Goal: Transaction & Acquisition: Register for event/course

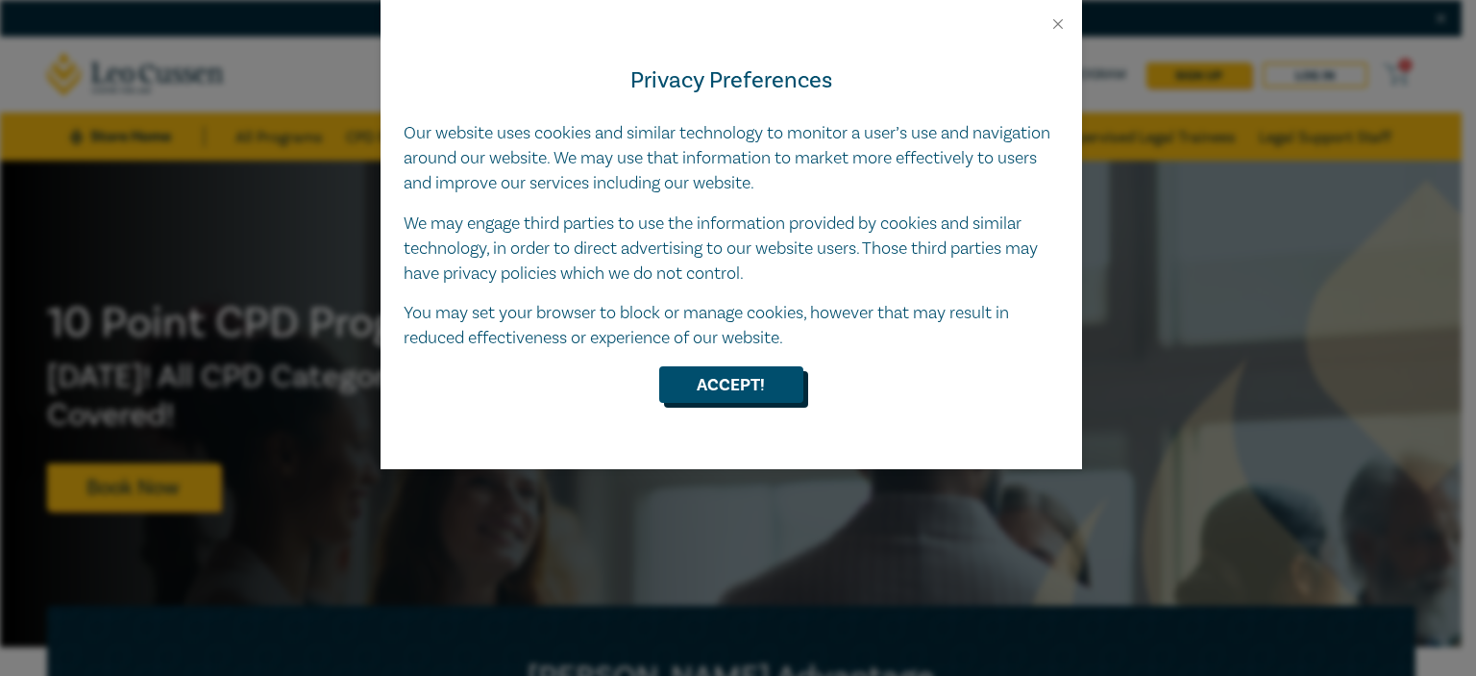
click at [720, 381] on button "Accept!" at bounding box center [731, 384] width 144 height 37
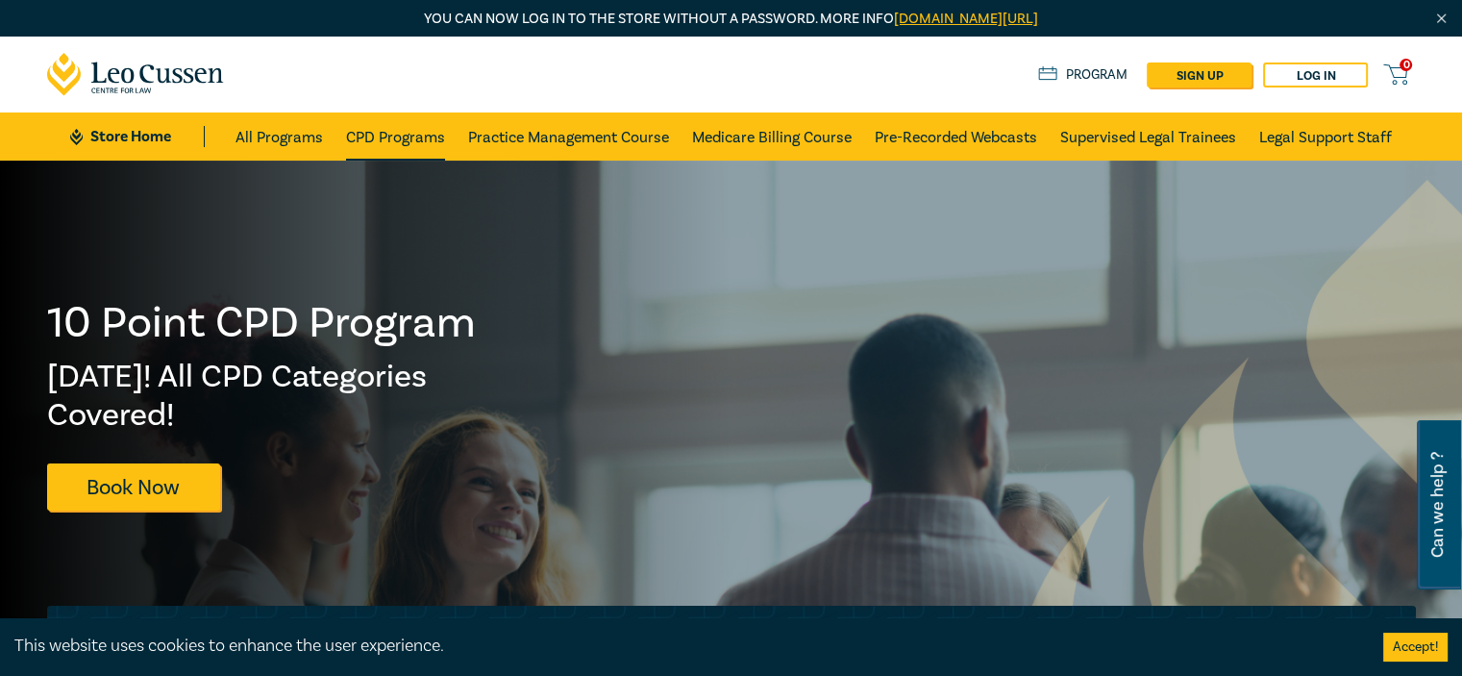
click at [431, 141] on link "CPD Programs" at bounding box center [395, 136] width 99 height 48
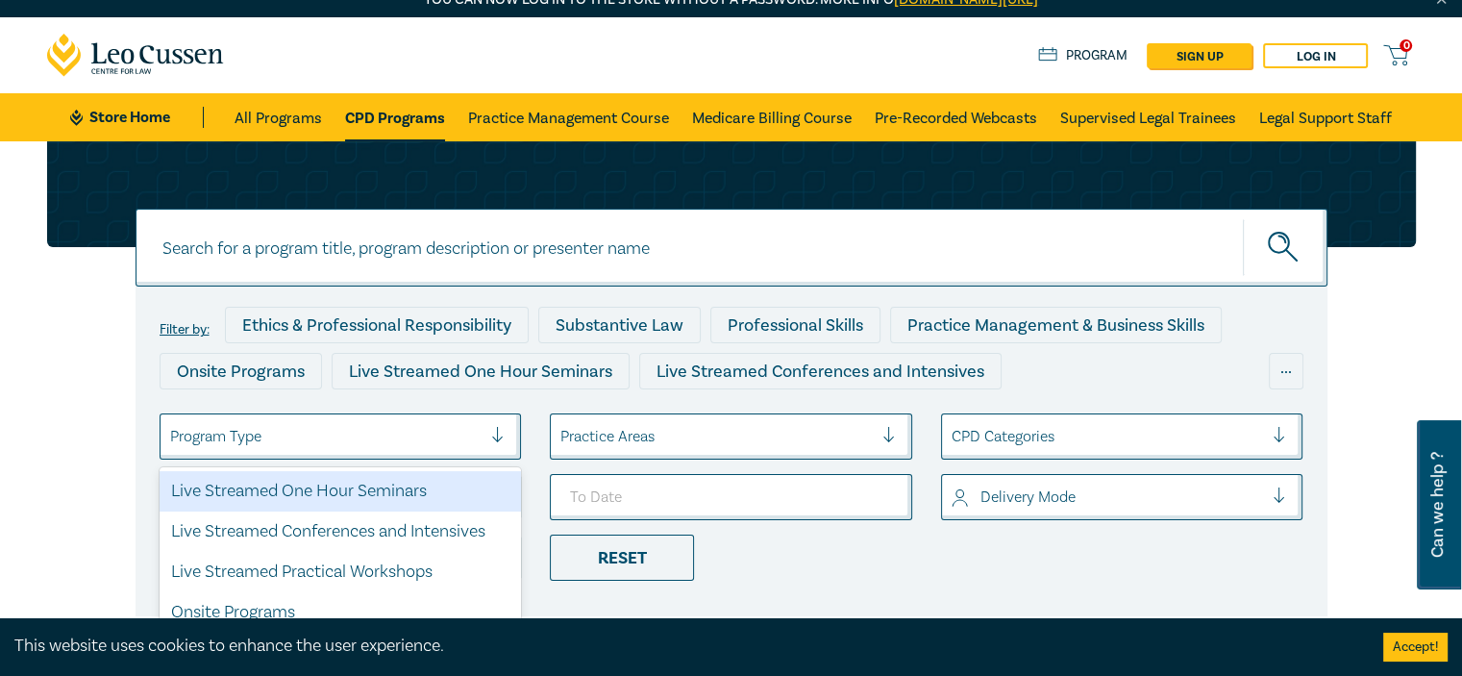
click at [498, 444] on div at bounding box center [505, 436] width 29 height 44
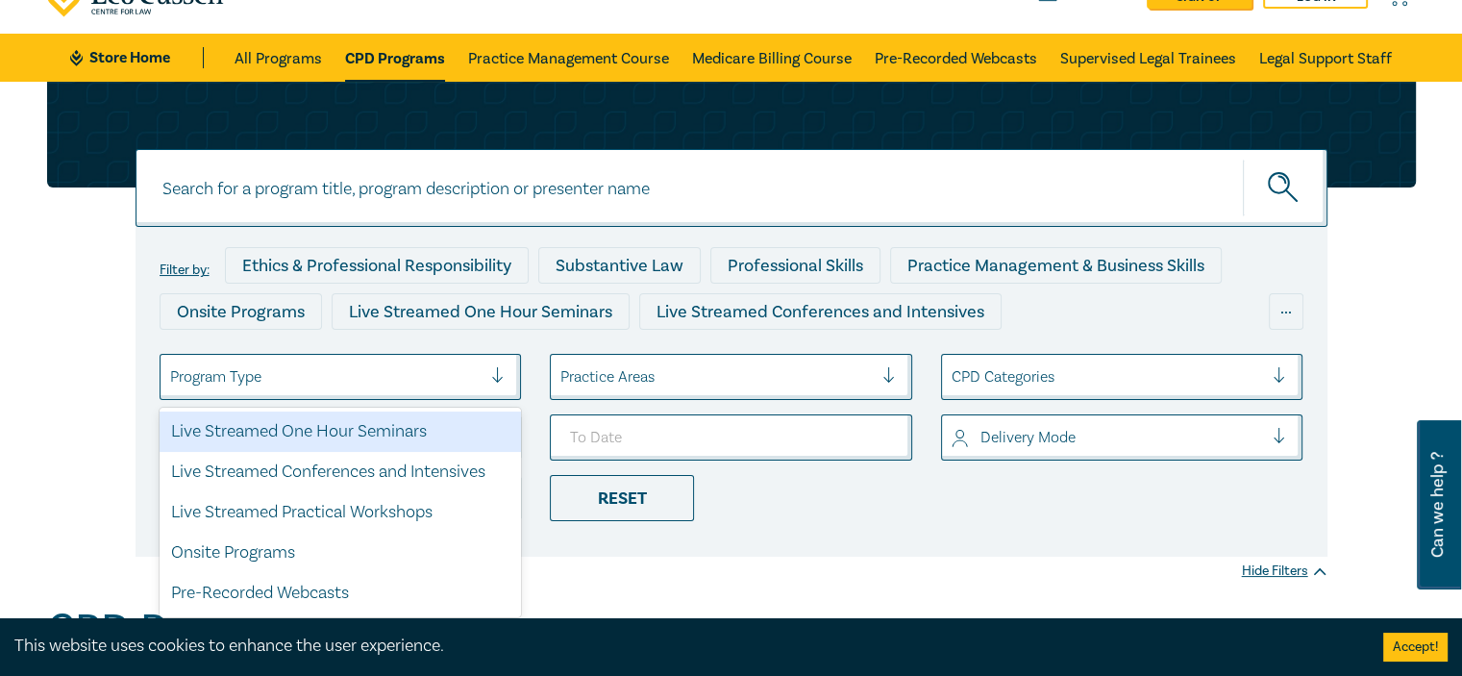
scroll to position [123, 0]
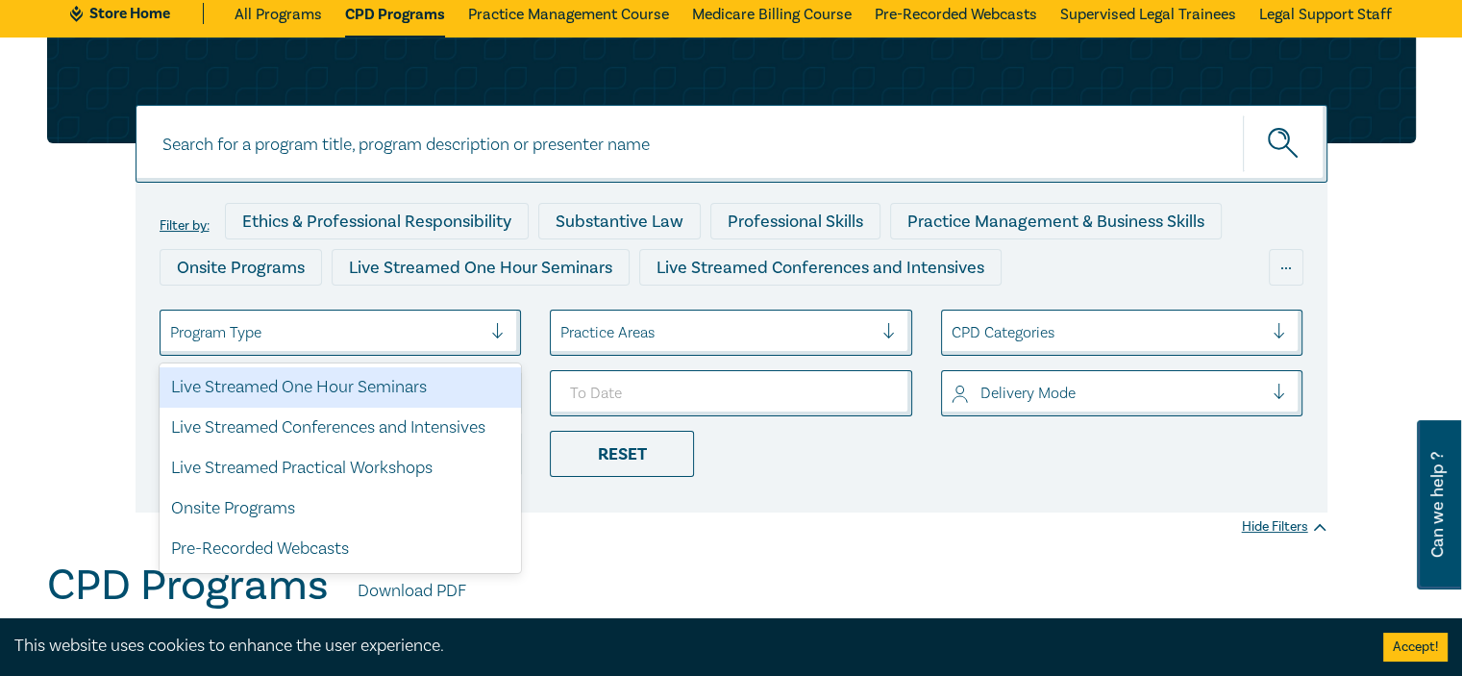
click at [887, 330] on div at bounding box center [896, 332] width 29 height 19
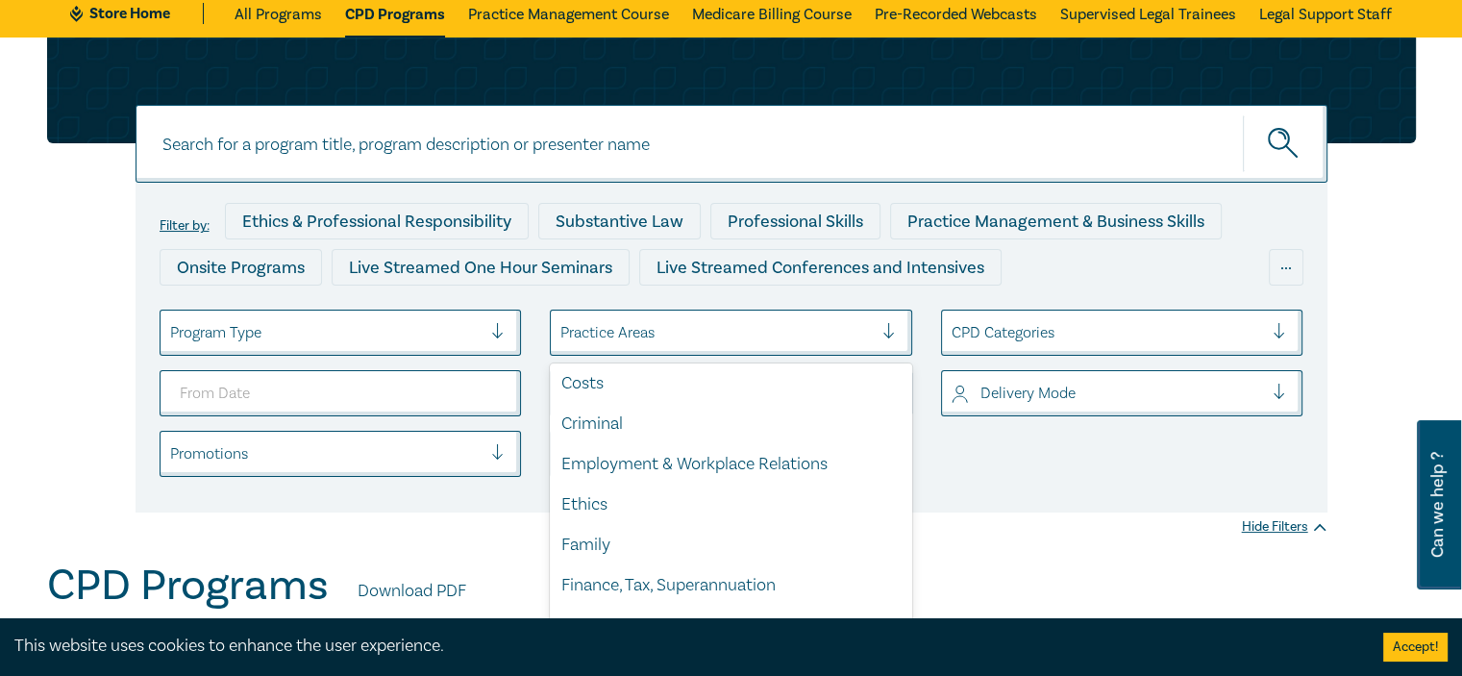
scroll to position [0, 0]
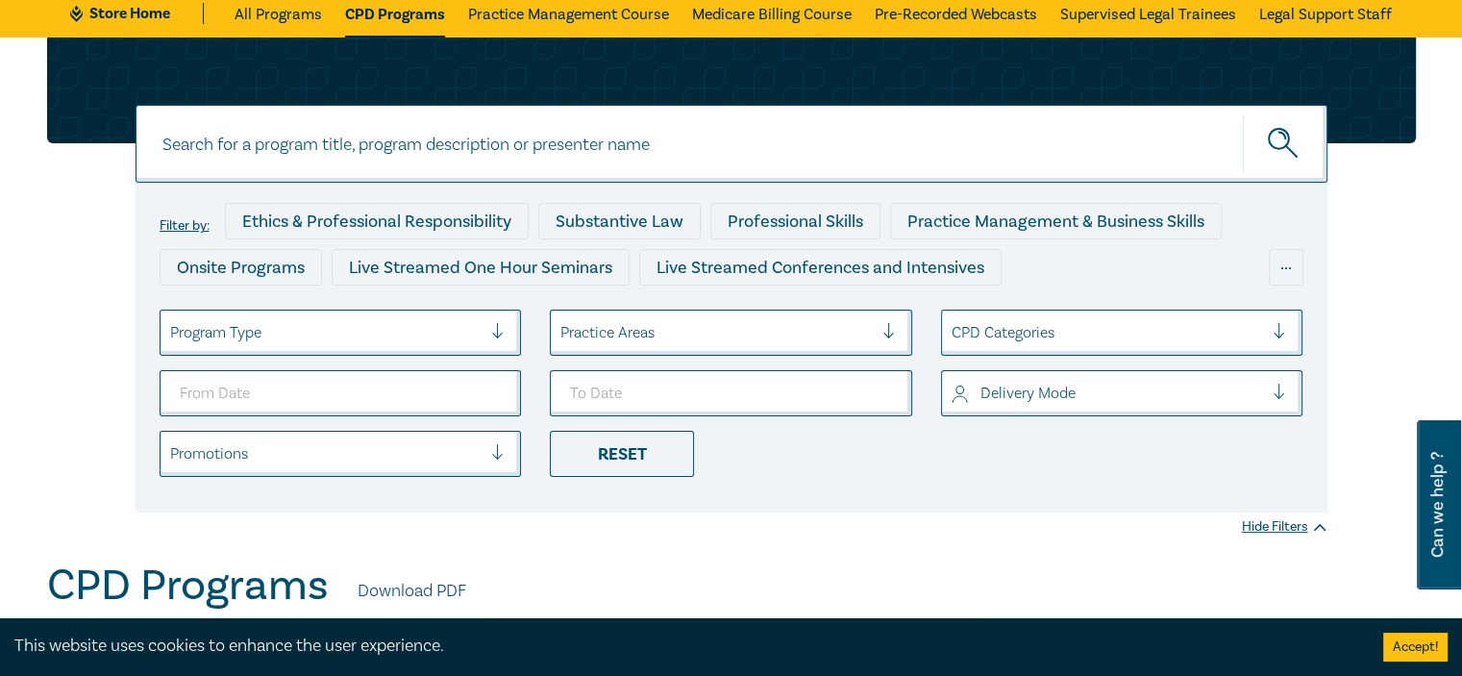
click at [1100, 469] on ul "Program Type Practice Areas CPD Categories Delivery Mode Promotions Reset" at bounding box center [731, 392] width 1173 height 167
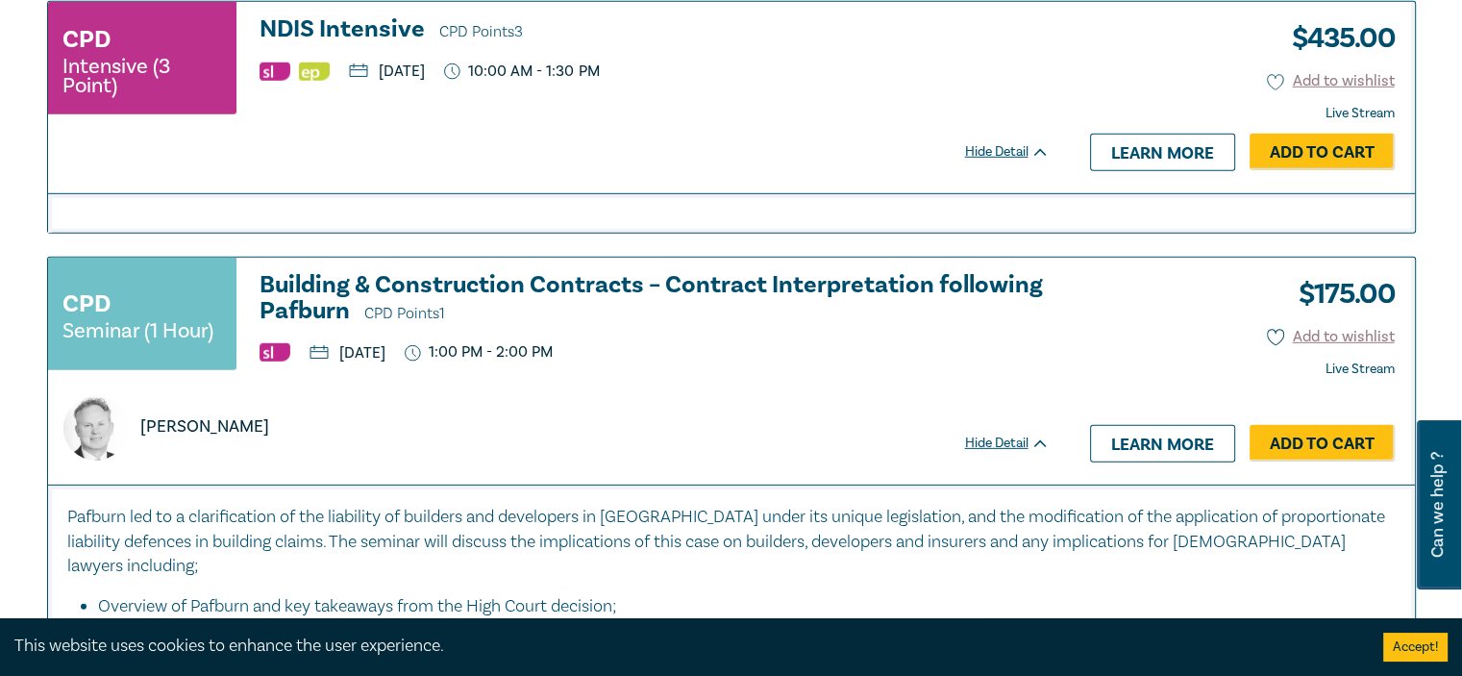
scroll to position [5601, 0]
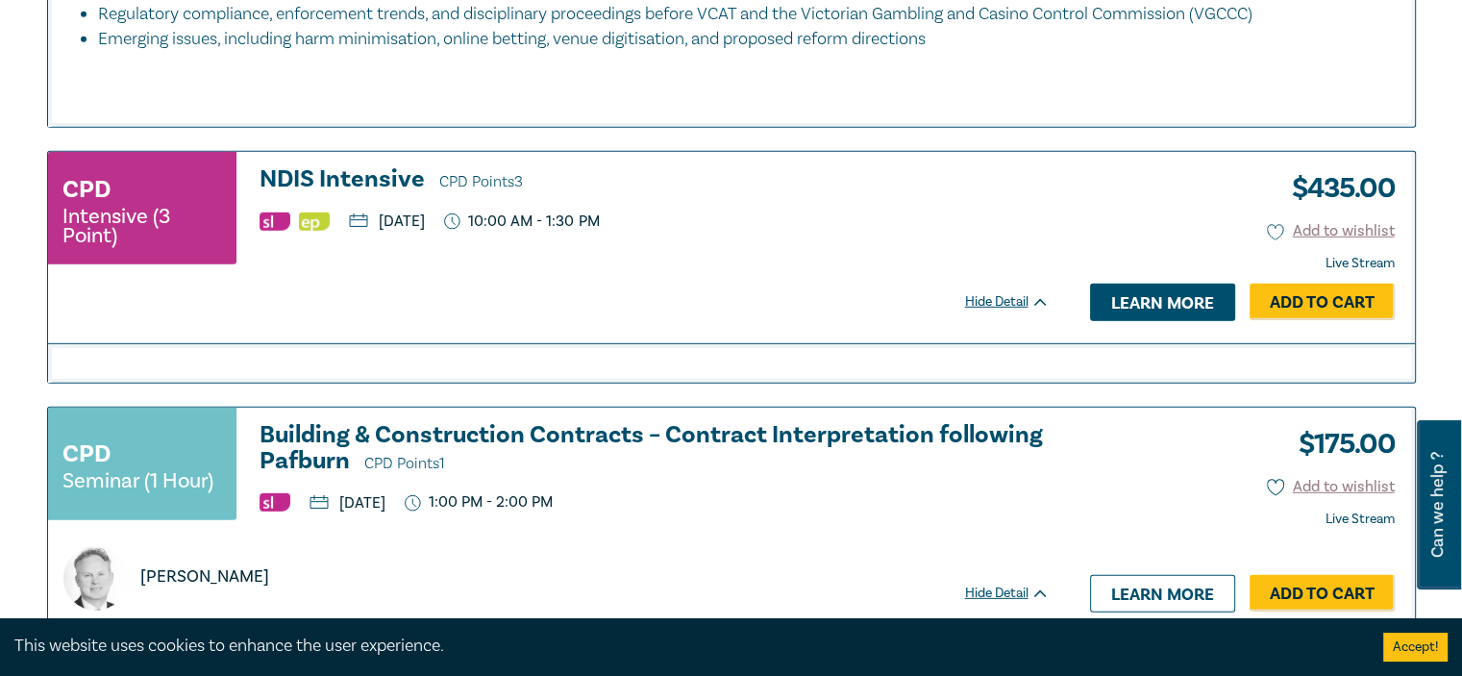
click at [1138, 292] on link "Learn more" at bounding box center [1162, 302] width 145 height 37
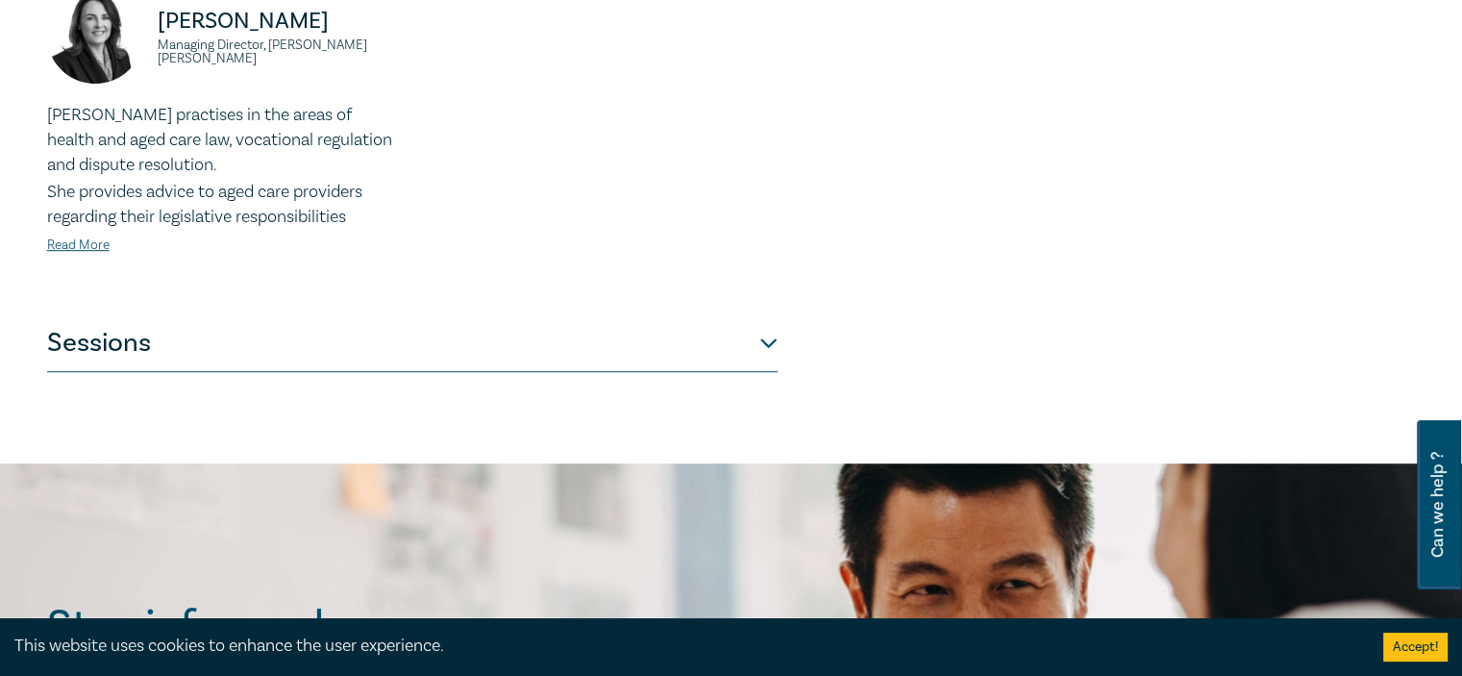
scroll to position [961, 0]
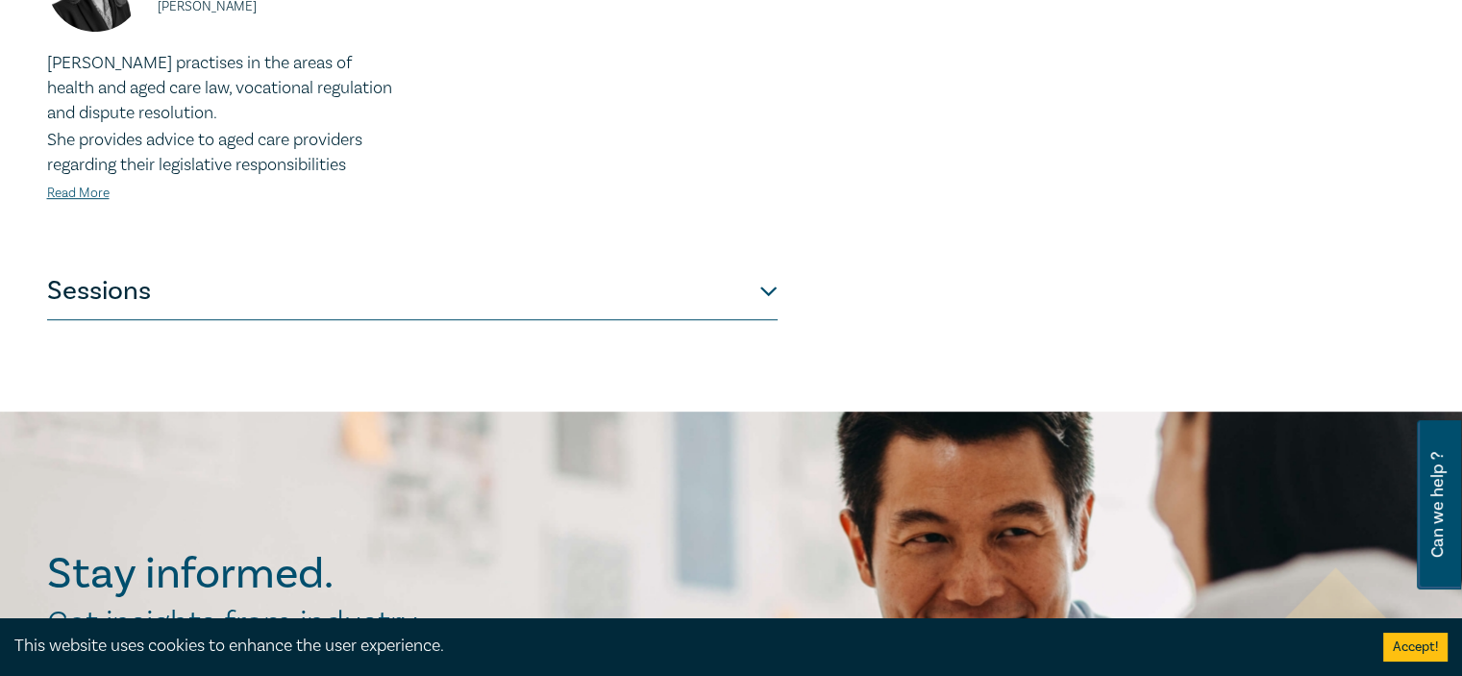
click at [769, 265] on button "Sessions" at bounding box center [412, 291] width 730 height 58
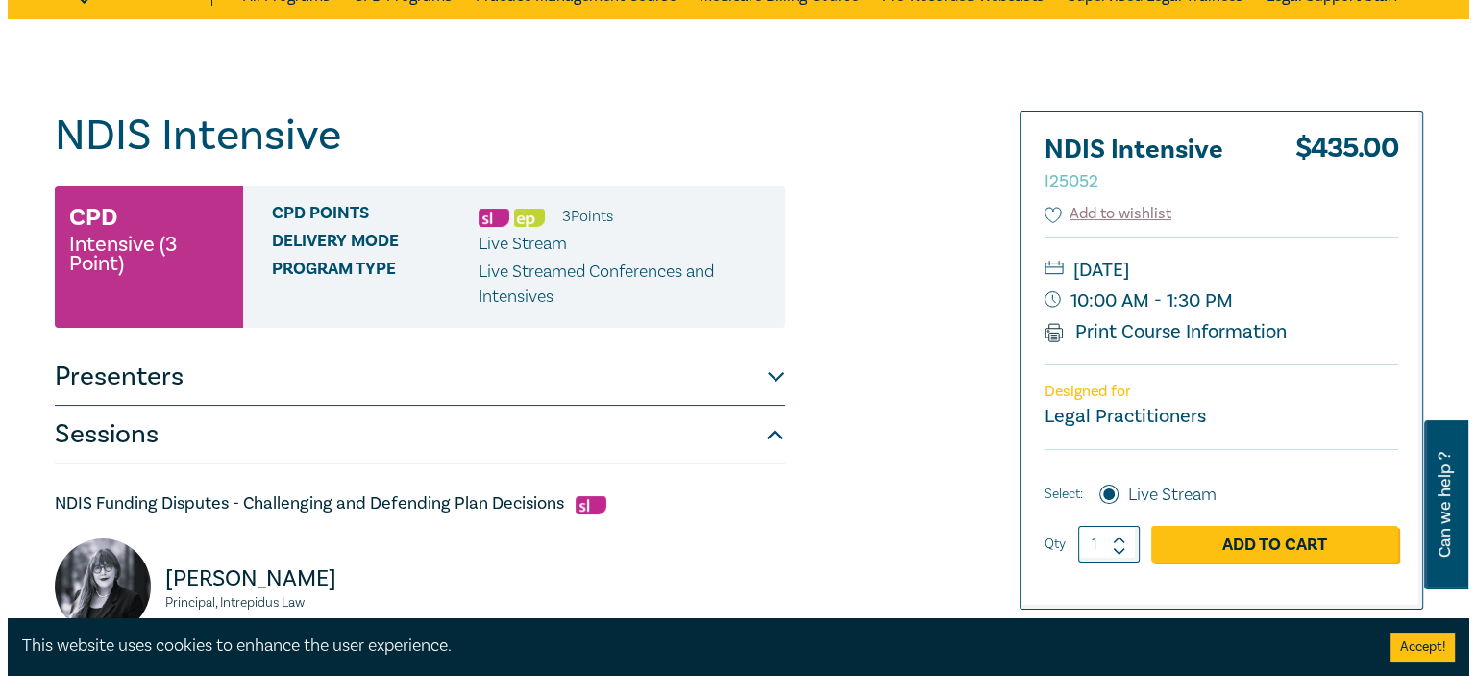
scroll to position [185, 0]
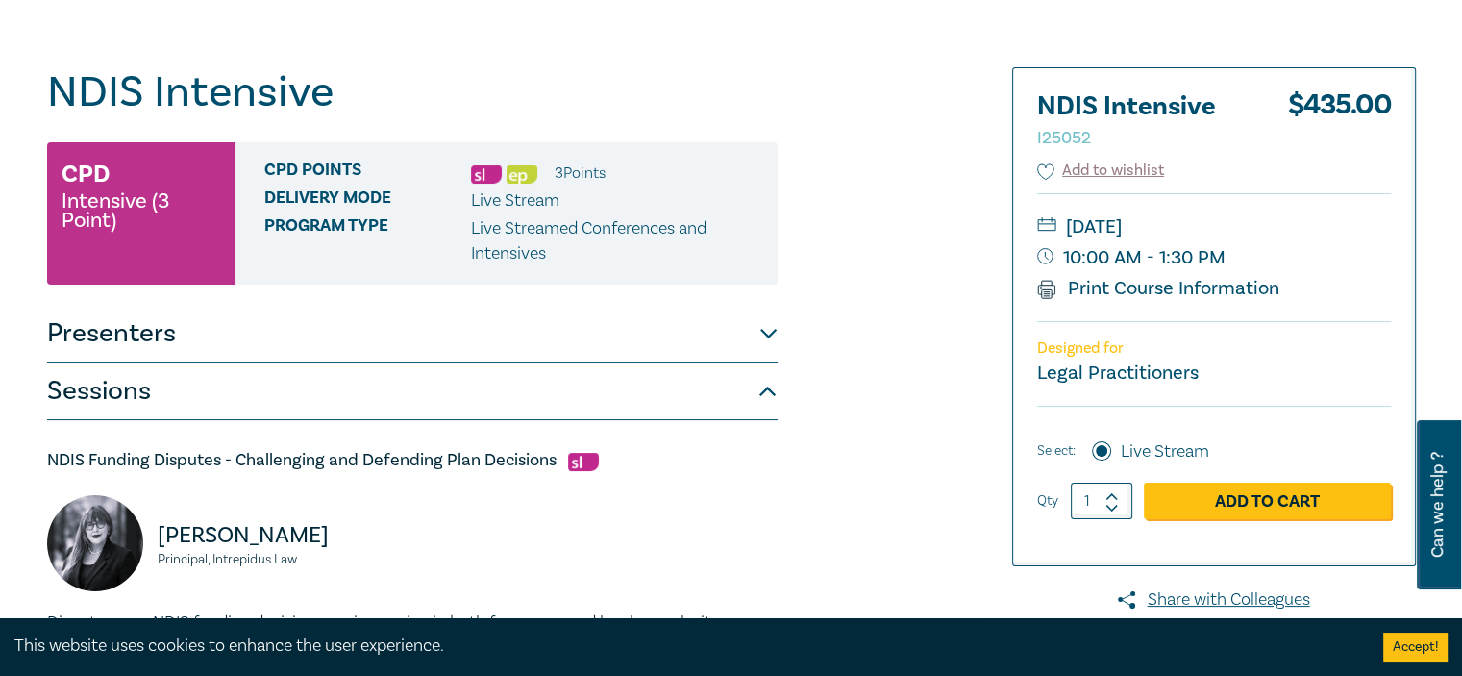
click at [1114, 495] on icon at bounding box center [1111, 496] width 11 height 5
type input "2"
click at [1266, 498] on link "Add to Cart" at bounding box center [1267, 500] width 247 height 37
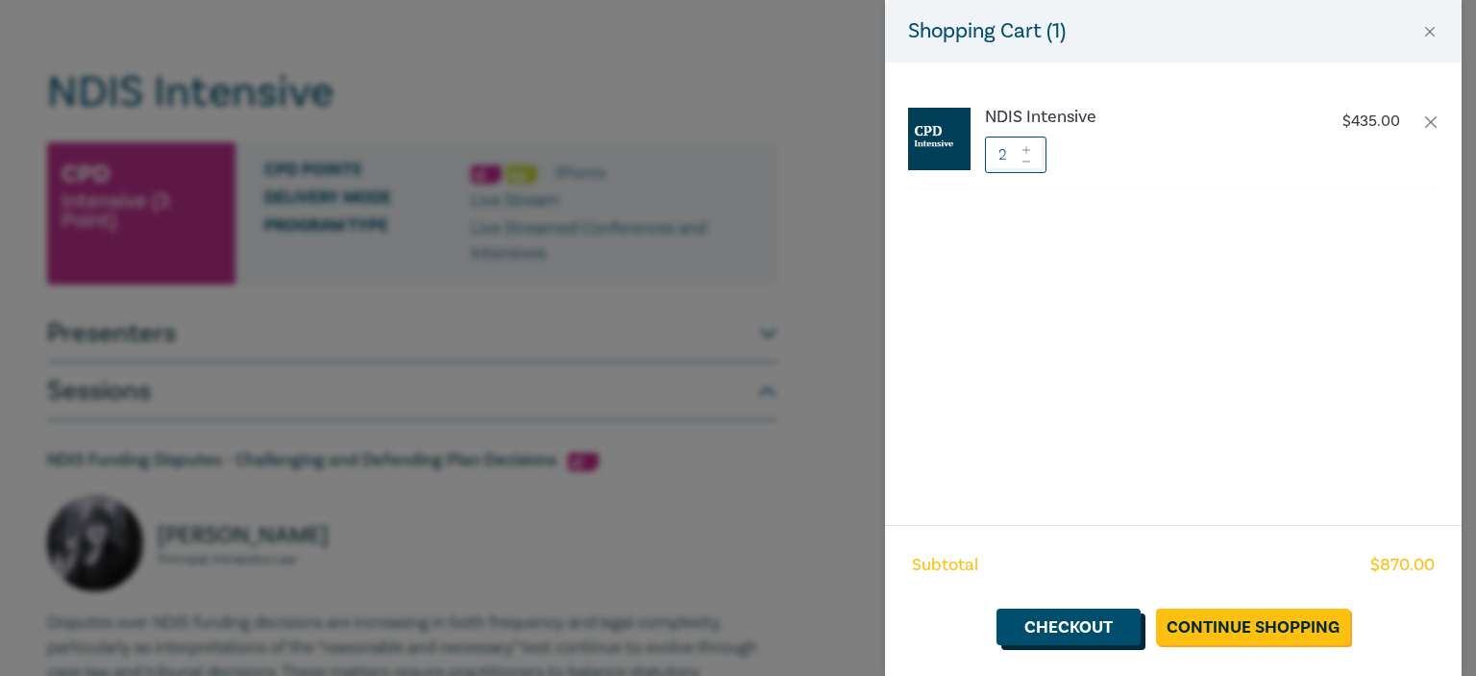
click at [1060, 623] on link "Checkout" at bounding box center [1069, 626] width 144 height 37
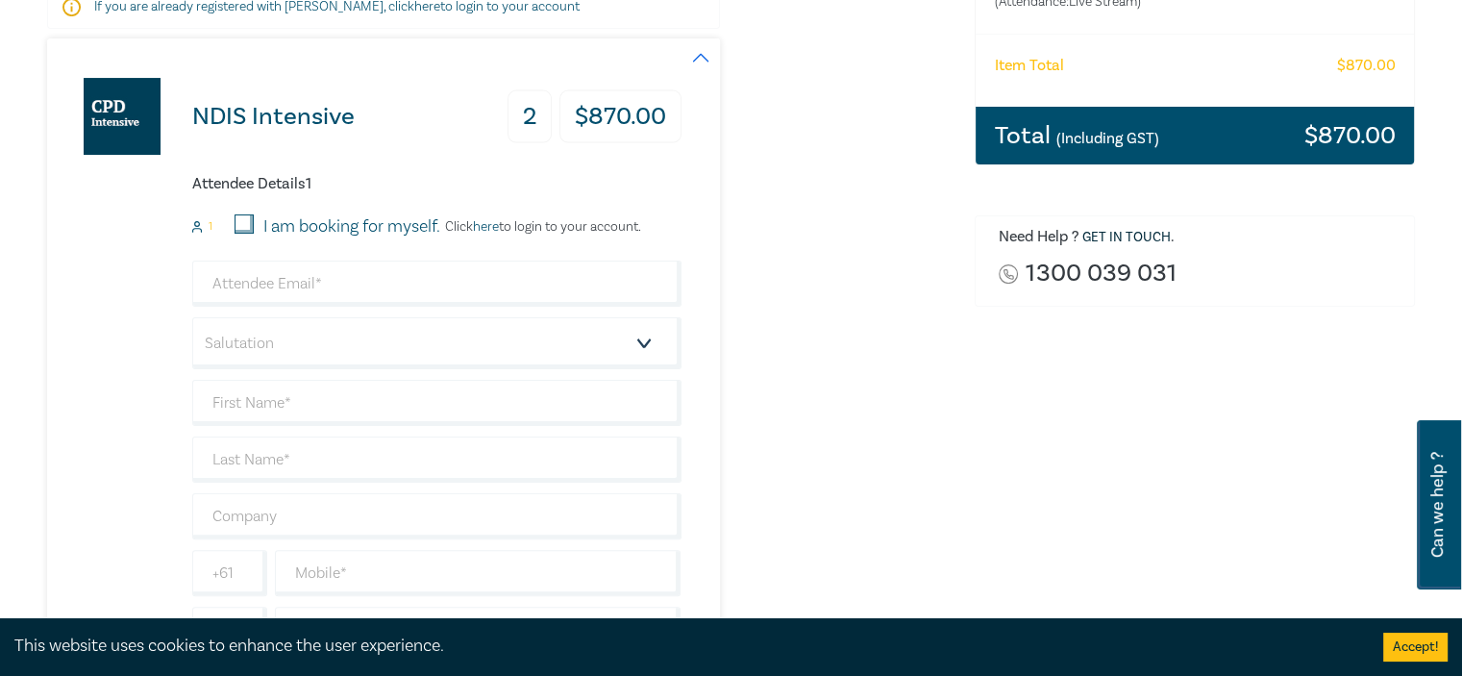
scroll to position [384, 0]
click at [254, 222] on div "I am booking for myself." at bounding box center [338, 226] width 206 height 25
click at [245, 225] on input "I am booking for myself." at bounding box center [244, 223] width 19 height 19
checkbox input "true"
click at [420, 287] on input "email" at bounding box center [436, 283] width 489 height 46
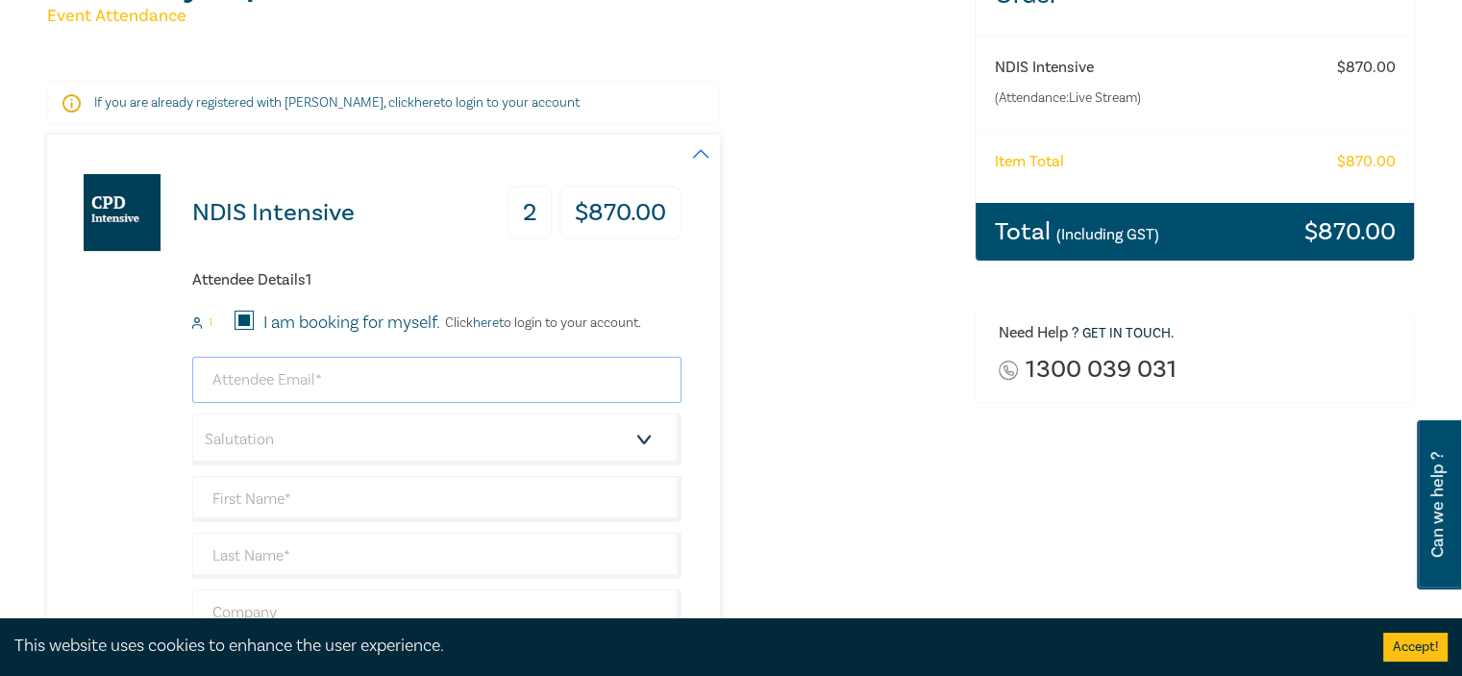
scroll to position [577, 0]
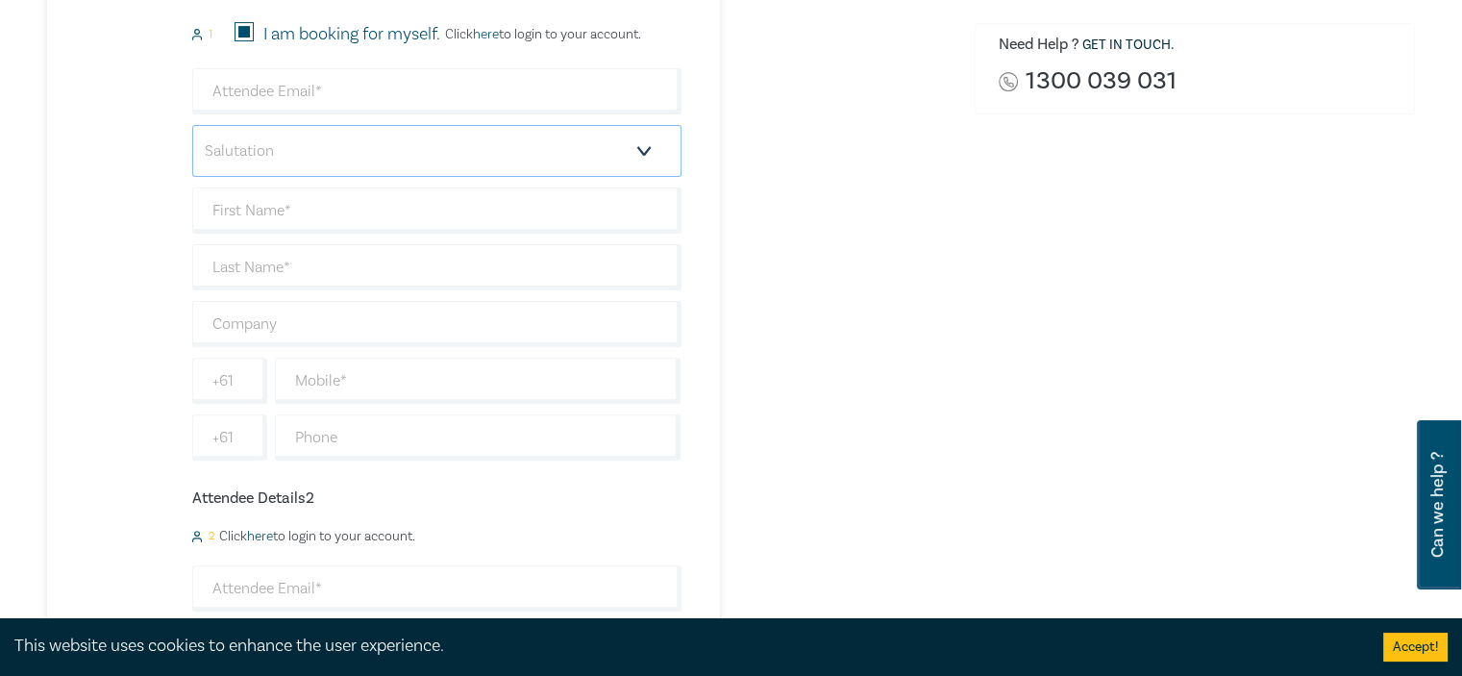
click at [634, 153] on select "Salutation Mr. Mrs. Ms. Miss Dr. Prof. Other" at bounding box center [436, 151] width 489 height 52
select select "Ms."
click at [192, 125] on select "Salutation Mr. Mrs. Ms. Miss Dr. Prof. Other" at bounding box center [436, 151] width 489 height 52
click at [320, 215] on input "text" at bounding box center [436, 210] width 489 height 46
type input "Venetia"
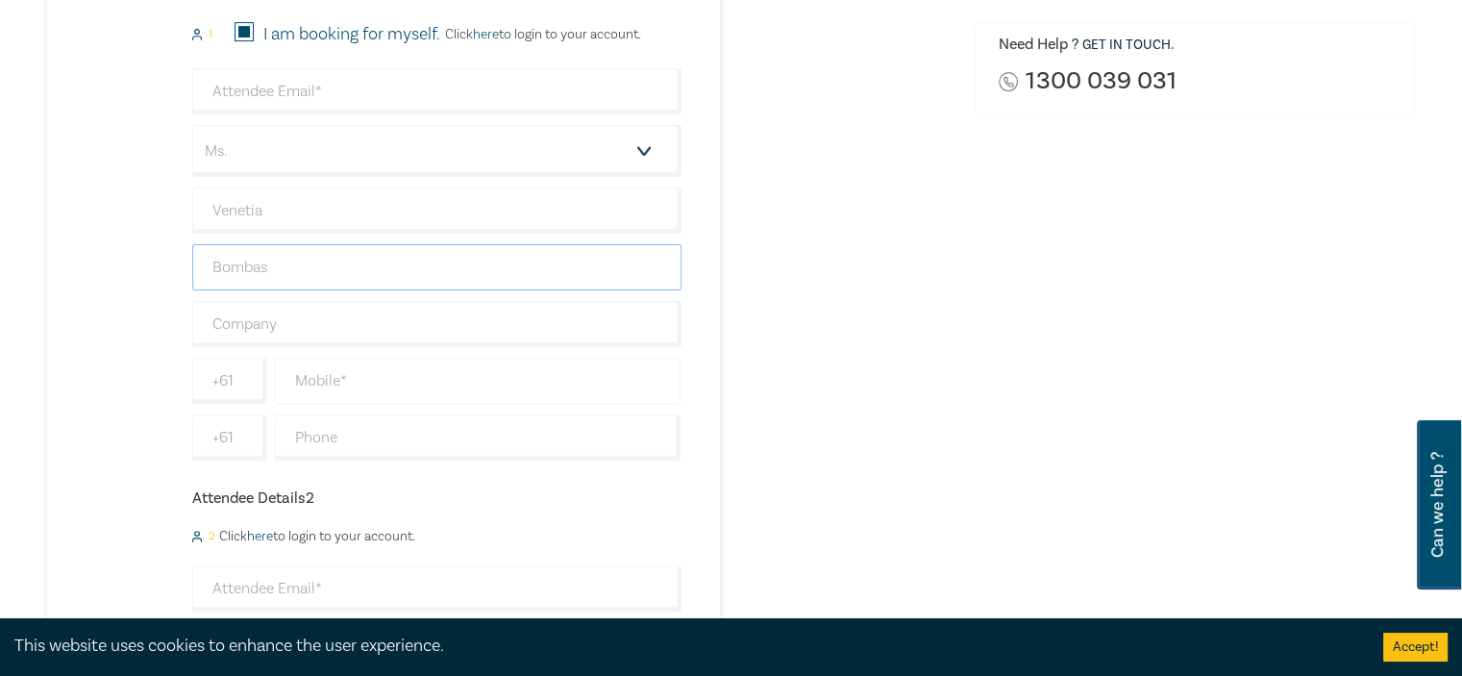
scroll to position [673, 0]
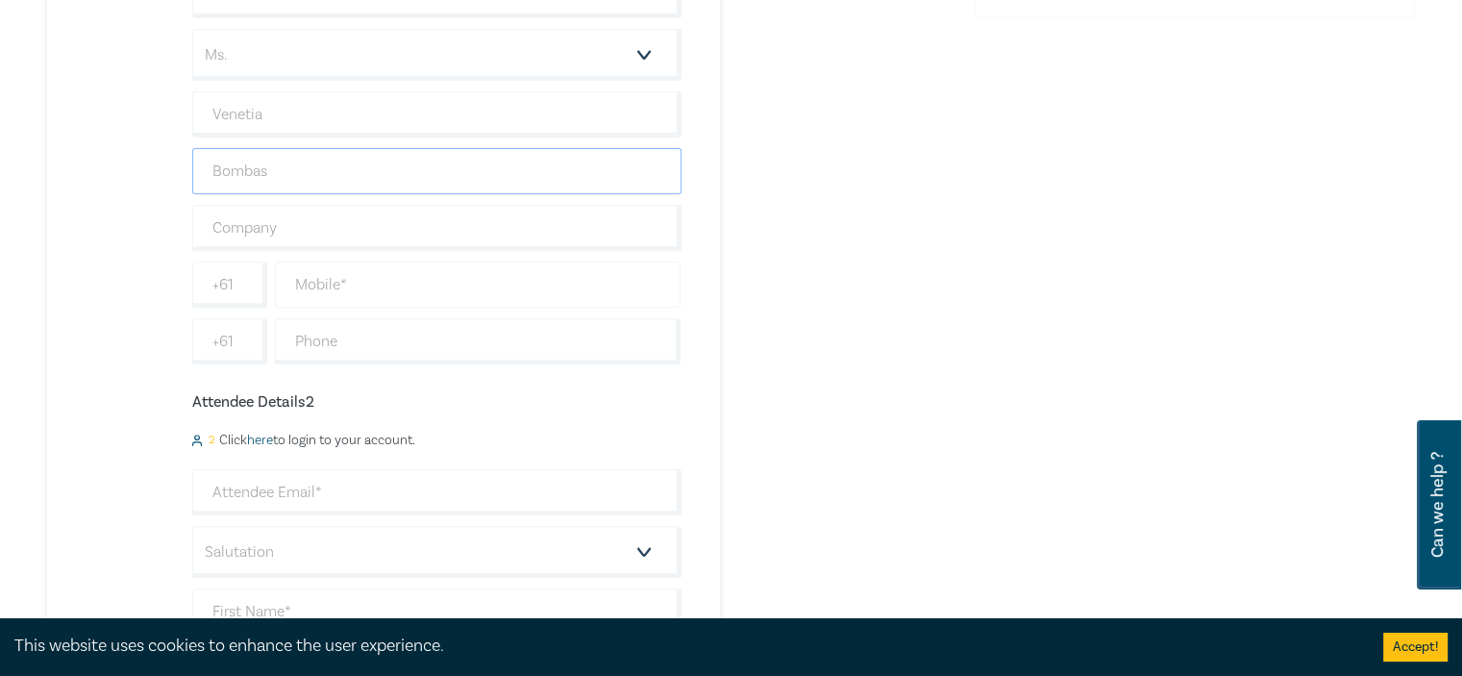
type input "Bombas"
click at [416, 282] on input "text" at bounding box center [478, 284] width 407 height 46
type input "0409000796"
click at [360, 491] on input "email" at bounding box center [436, 492] width 489 height 46
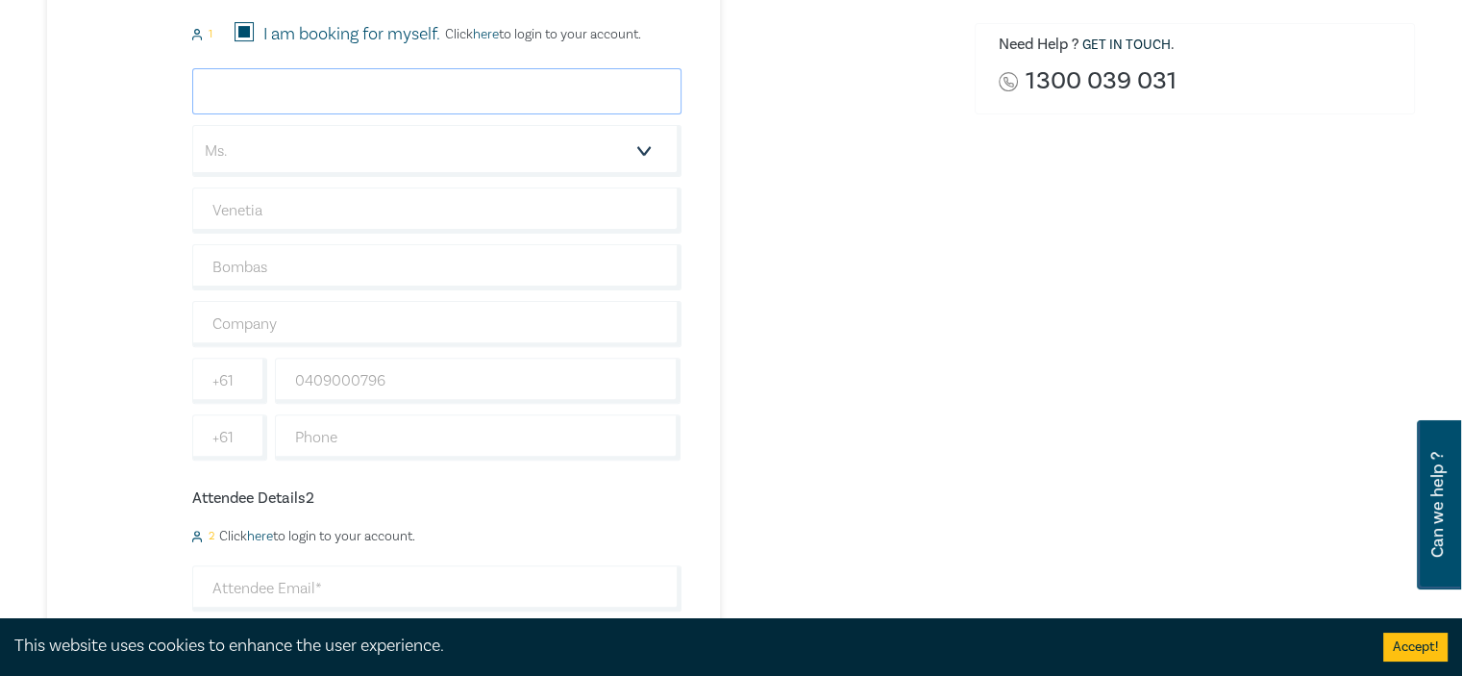
click at [378, 85] on input "email" at bounding box center [436, 91] width 489 height 46
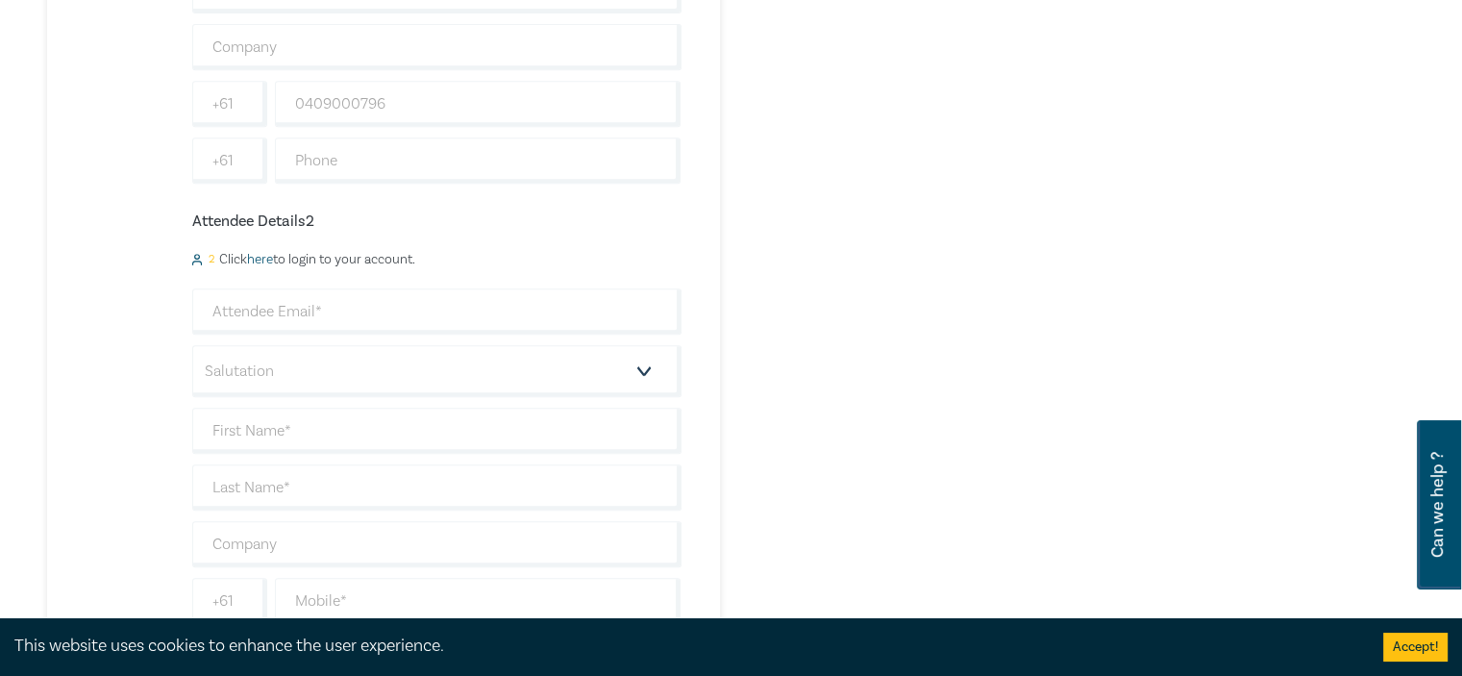
scroll to position [865, 0]
type input "[EMAIL_ADDRESS][DOMAIN_NAME]"
click at [394, 302] on input "email" at bounding box center [436, 300] width 489 height 46
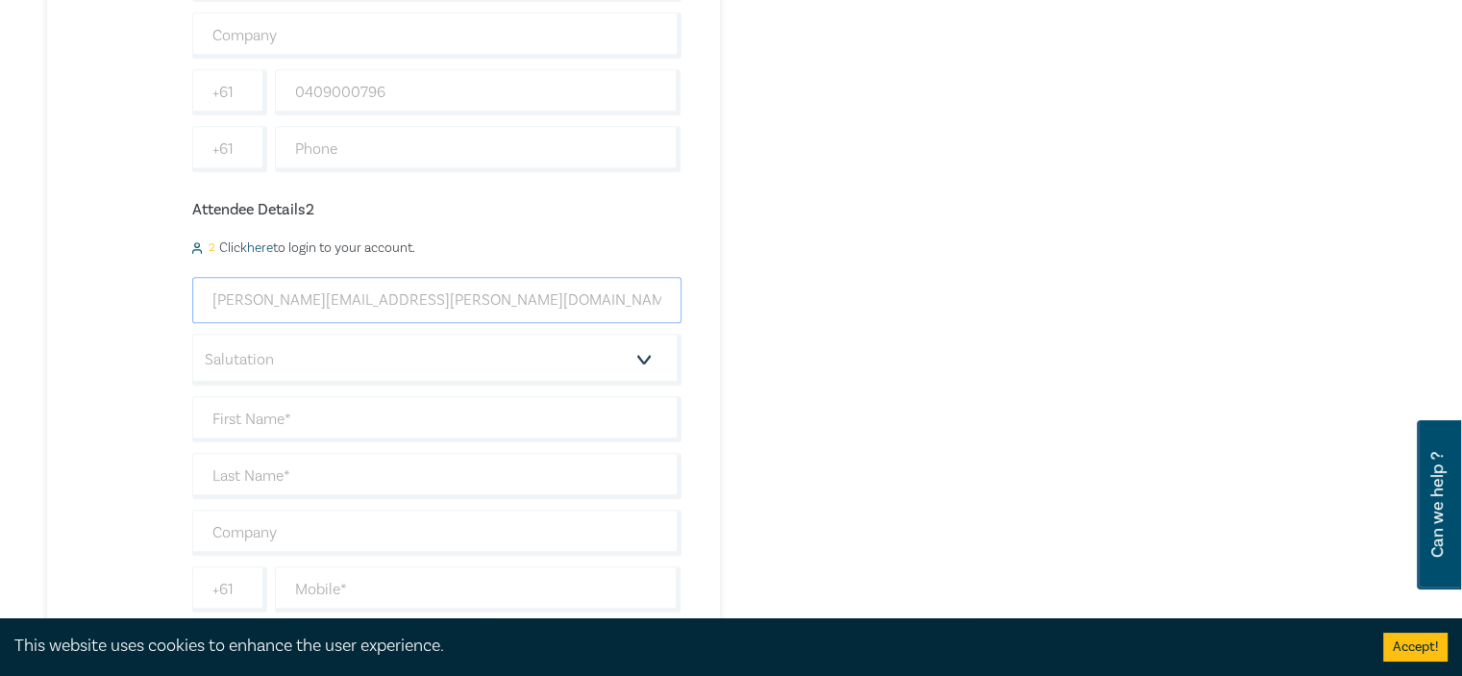
click at [255, 294] on input "[PERSON_NAME][EMAIL_ADDRESS][PERSON_NAME][DOMAIN_NAME]" at bounding box center [436, 300] width 489 height 46
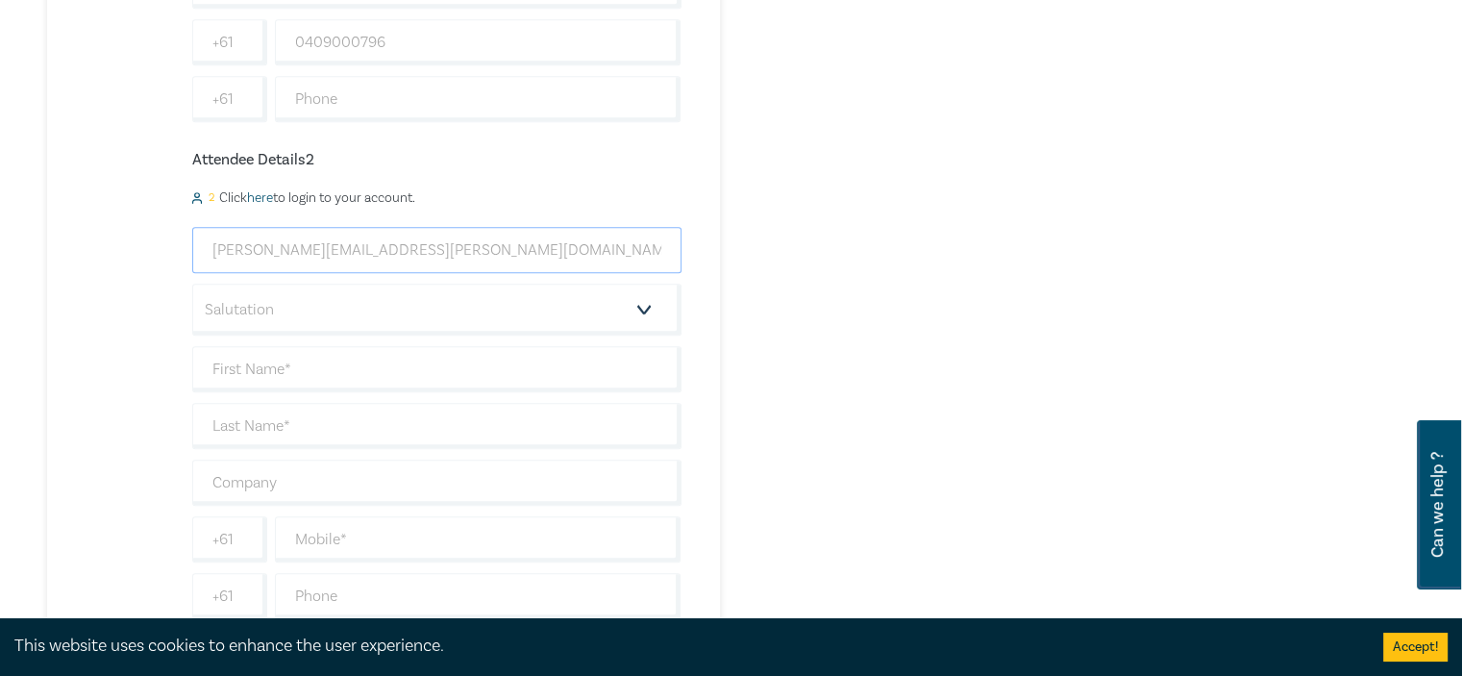
scroll to position [961, 0]
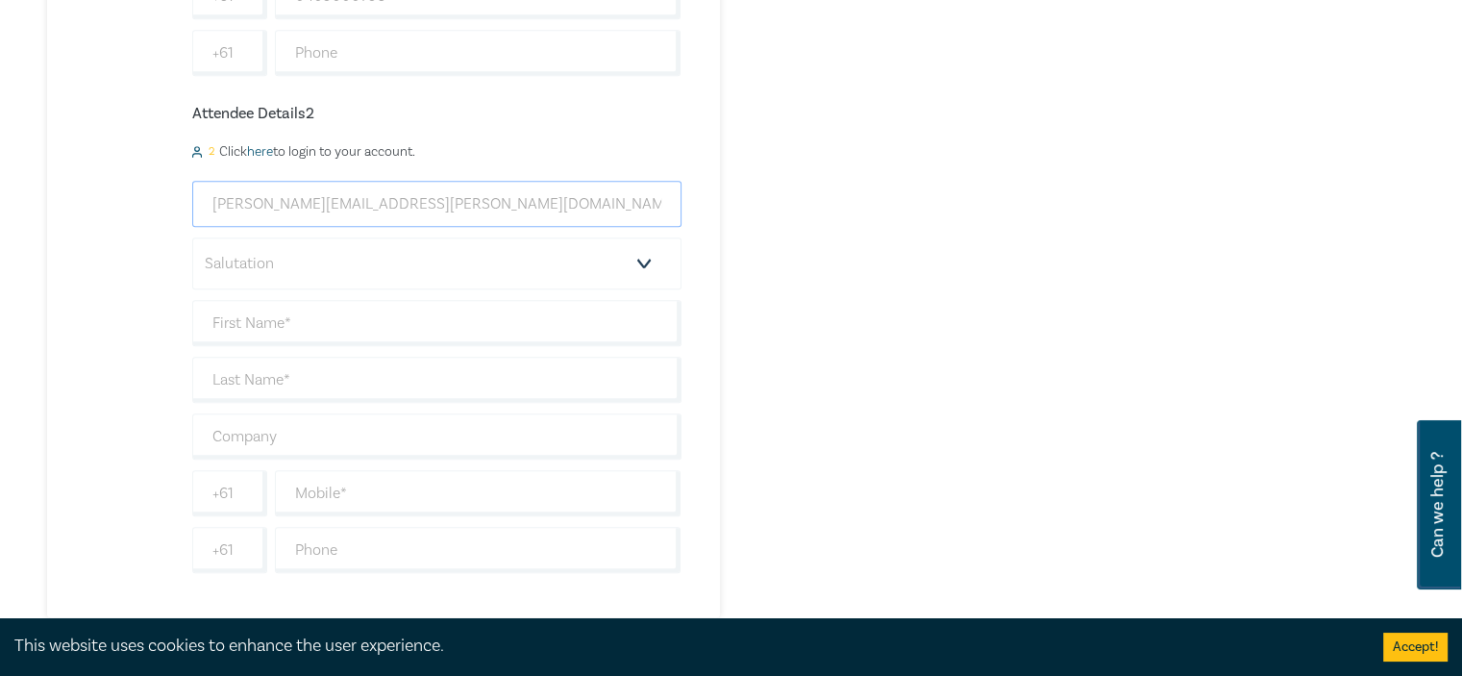
type input "[PERSON_NAME][EMAIL_ADDRESS][PERSON_NAME][DOMAIN_NAME]"
click at [474, 260] on select "Salutation Mr. Mrs. Ms. Miss Dr. Prof. Other" at bounding box center [436, 263] width 489 height 52
select select "Mr."
click at [192, 237] on select "Salutation Mr. Mrs. Ms. Miss Dr. Prof. Other" at bounding box center [436, 263] width 489 height 52
click at [278, 322] on input "text" at bounding box center [436, 323] width 489 height 46
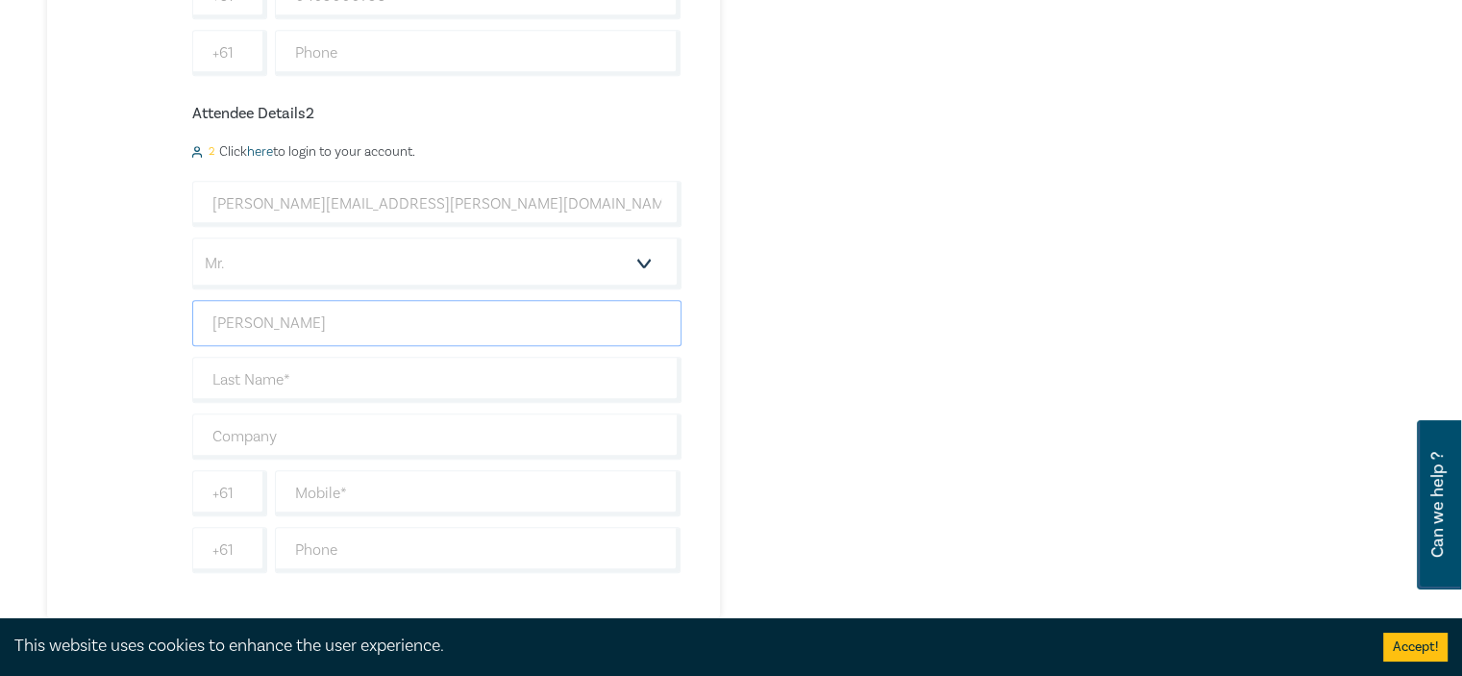
type input "[PERSON_NAME]"
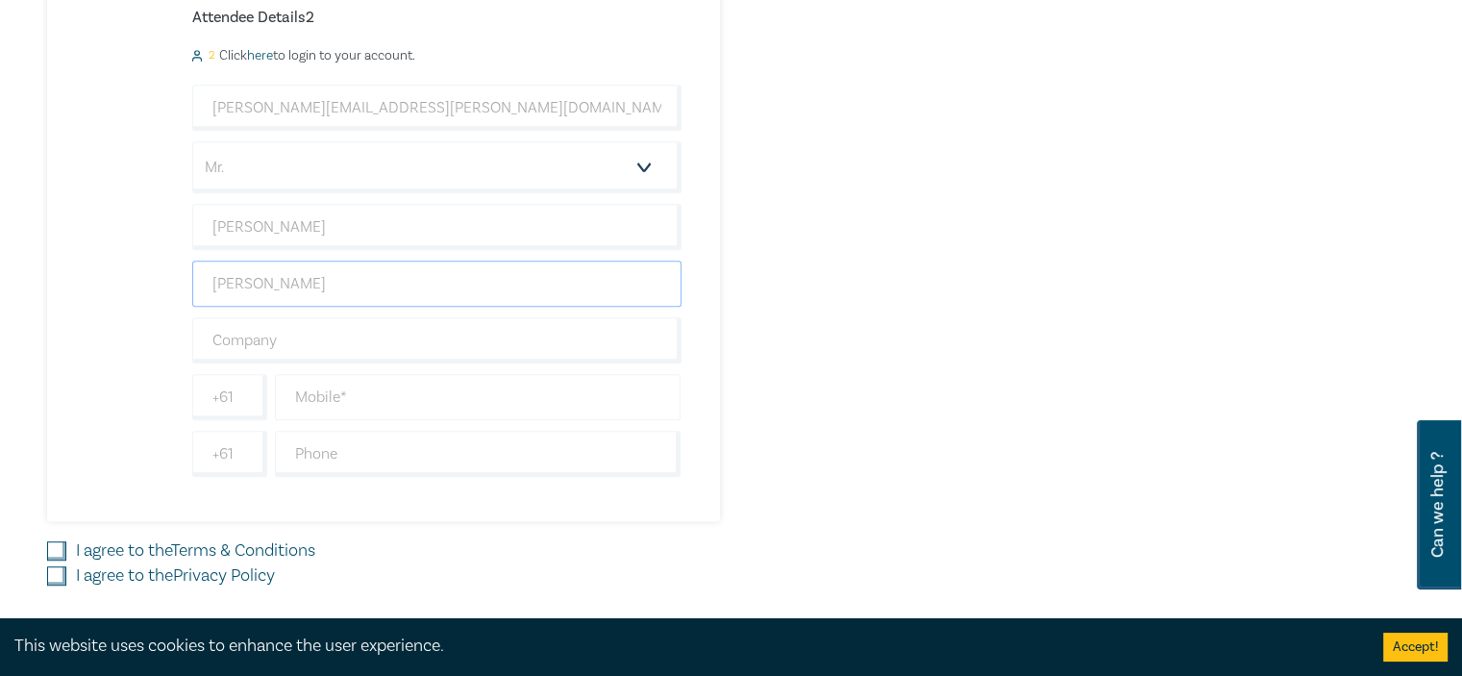
type input "[PERSON_NAME]"
click at [354, 396] on input "text" at bounding box center [478, 397] width 407 height 46
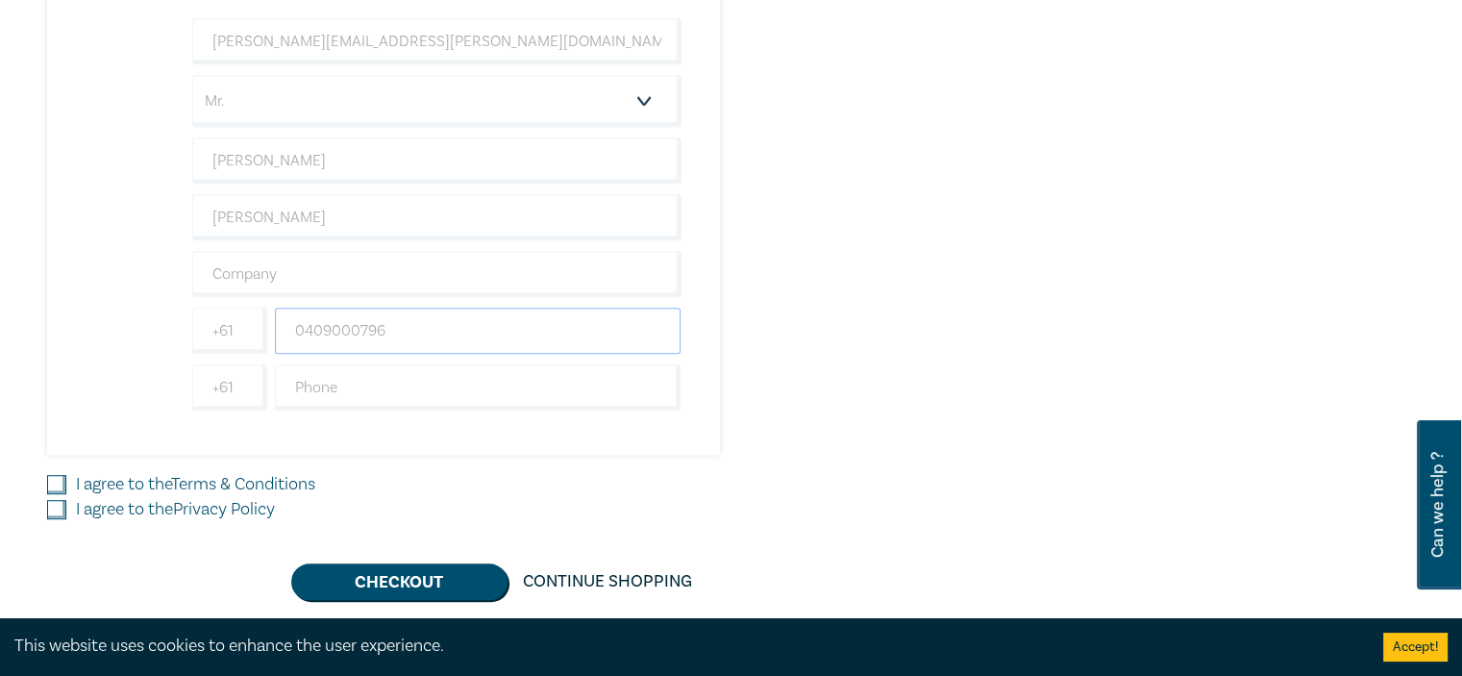
scroll to position [1153, 0]
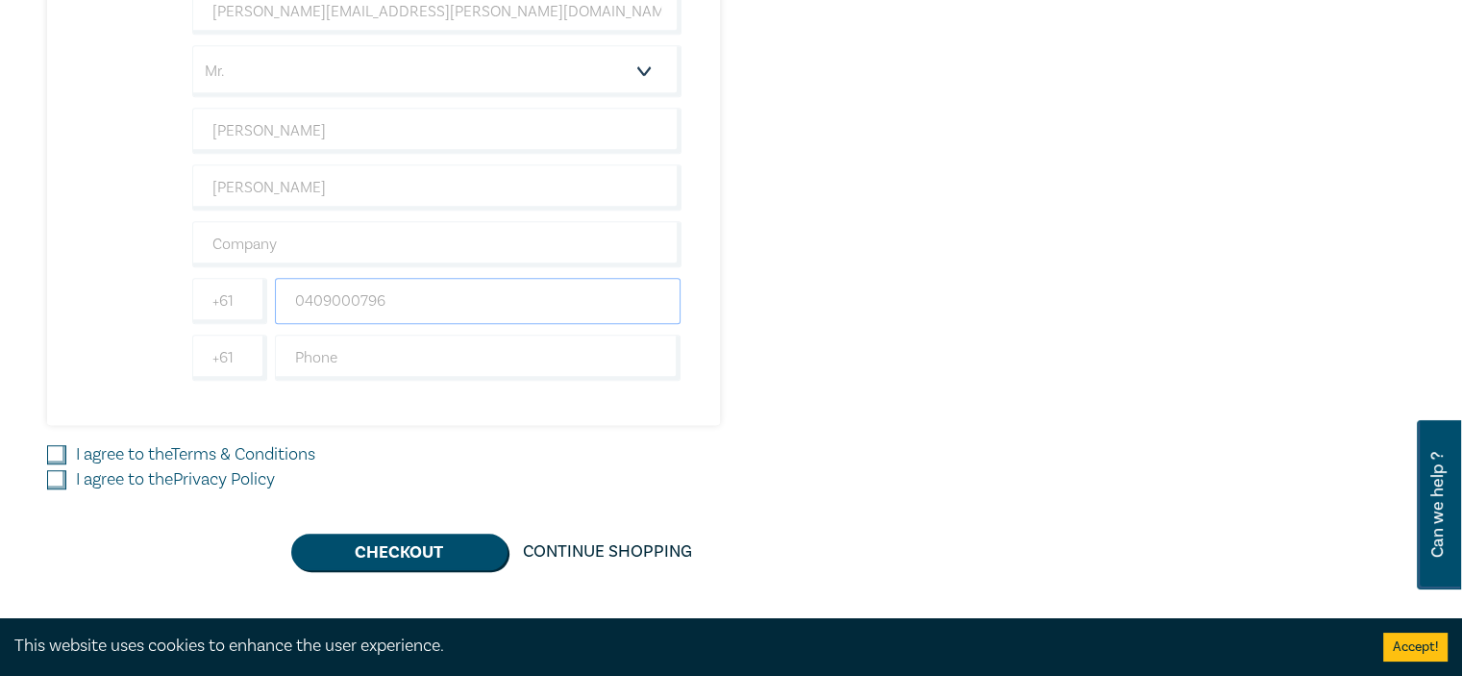
type input "0409000796"
click at [61, 449] on input "I agree to the Terms & Conditions" at bounding box center [56, 454] width 19 height 19
checkbox input "true"
click at [59, 474] on input "I agree to the Privacy Policy" at bounding box center [56, 479] width 19 height 19
checkbox input "true"
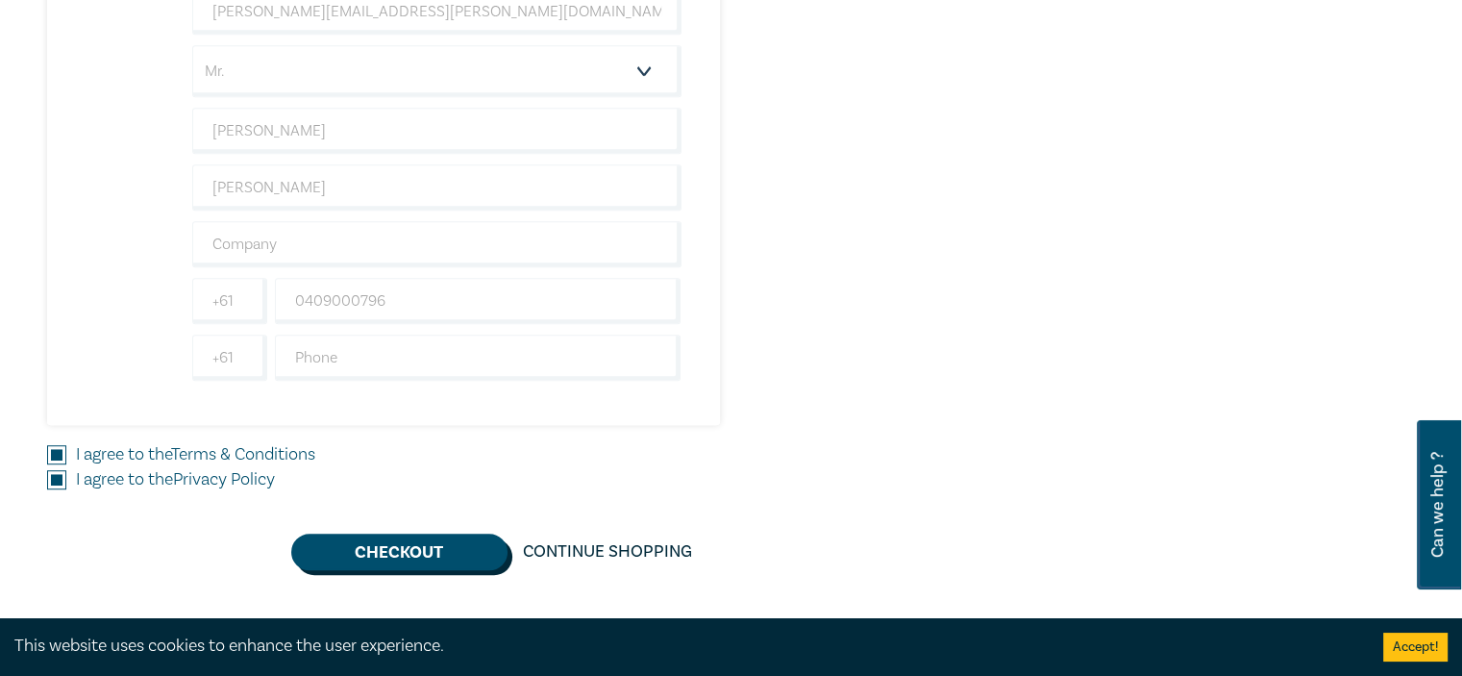
click at [431, 544] on button "Checkout" at bounding box center [399, 551] width 216 height 37
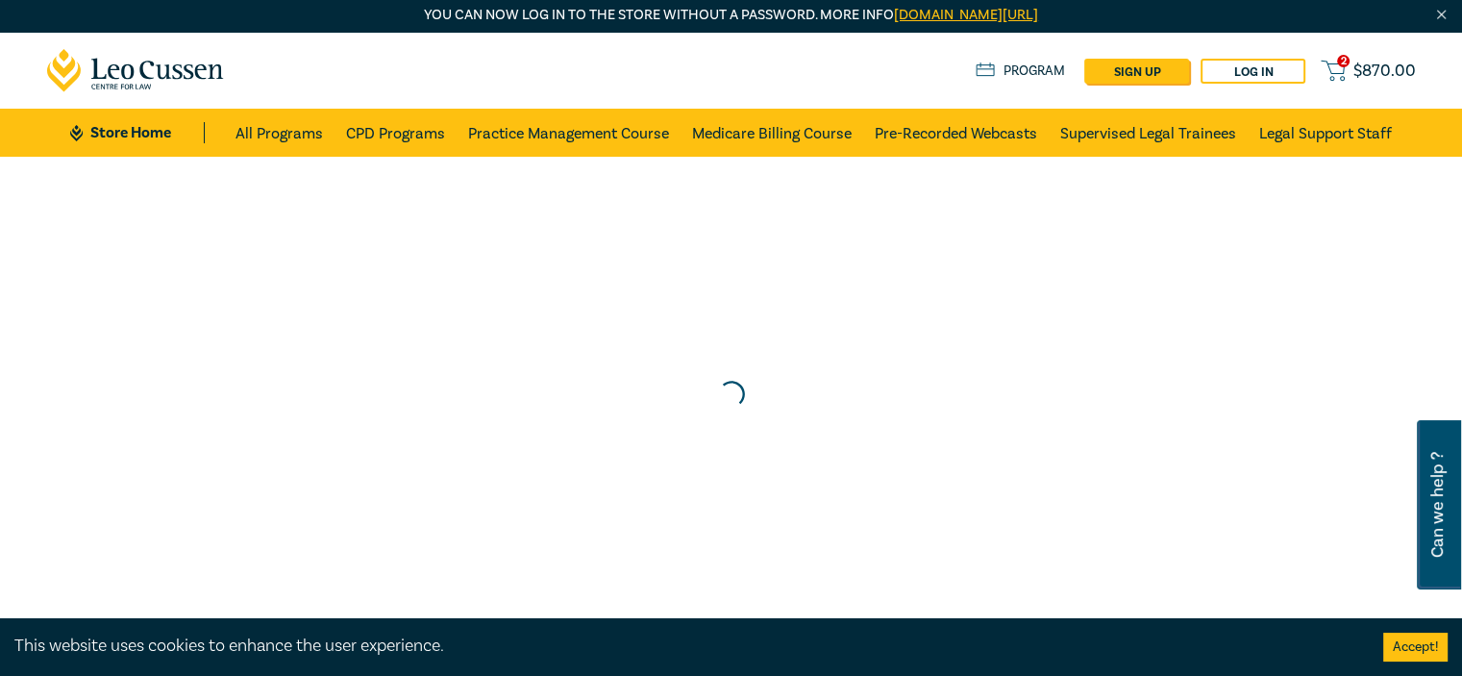
scroll to position [0, 0]
